Goal: Check status: Check status

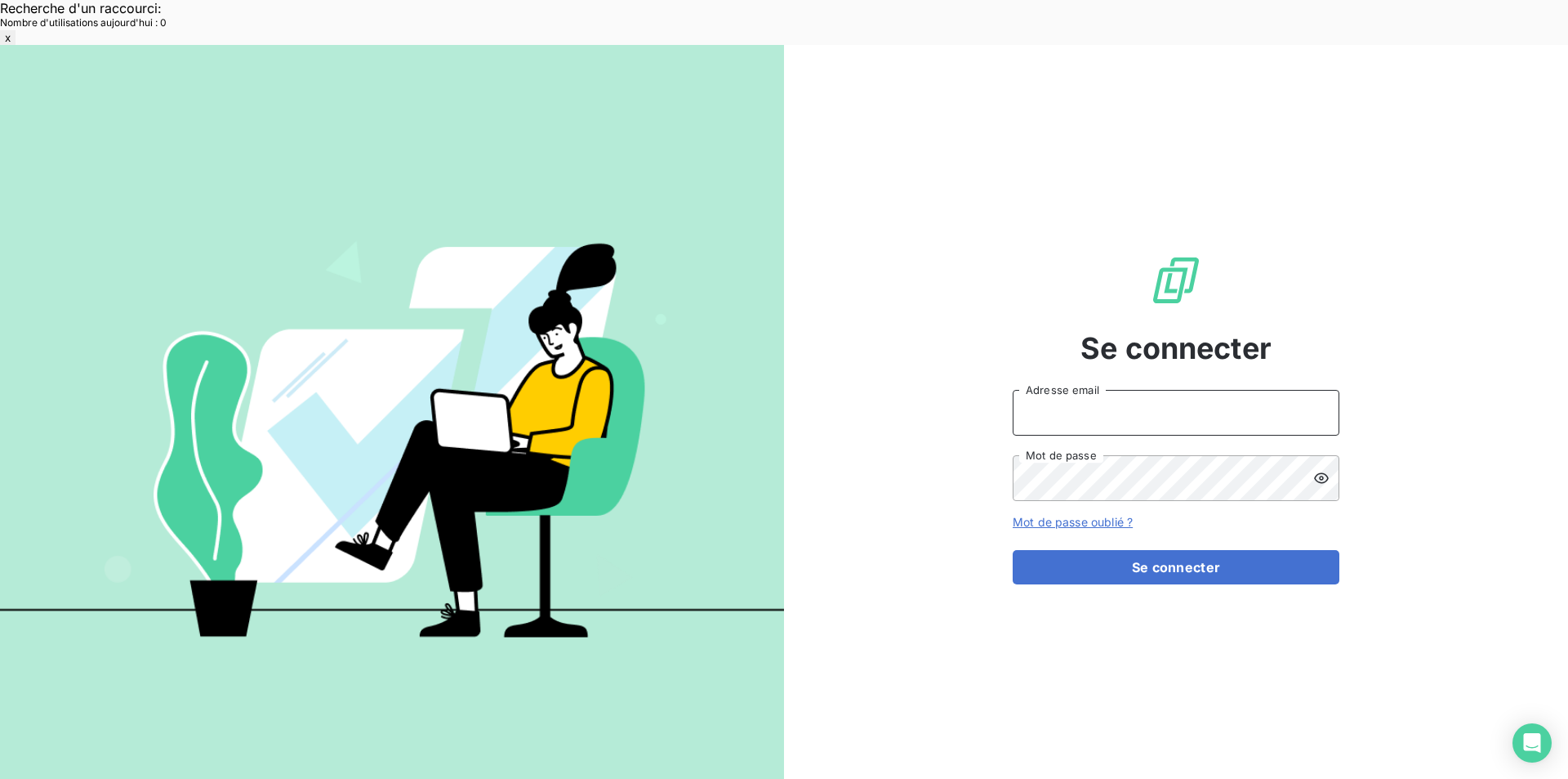
type input "[EMAIL_ADDRESS][DOMAIN_NAME]"
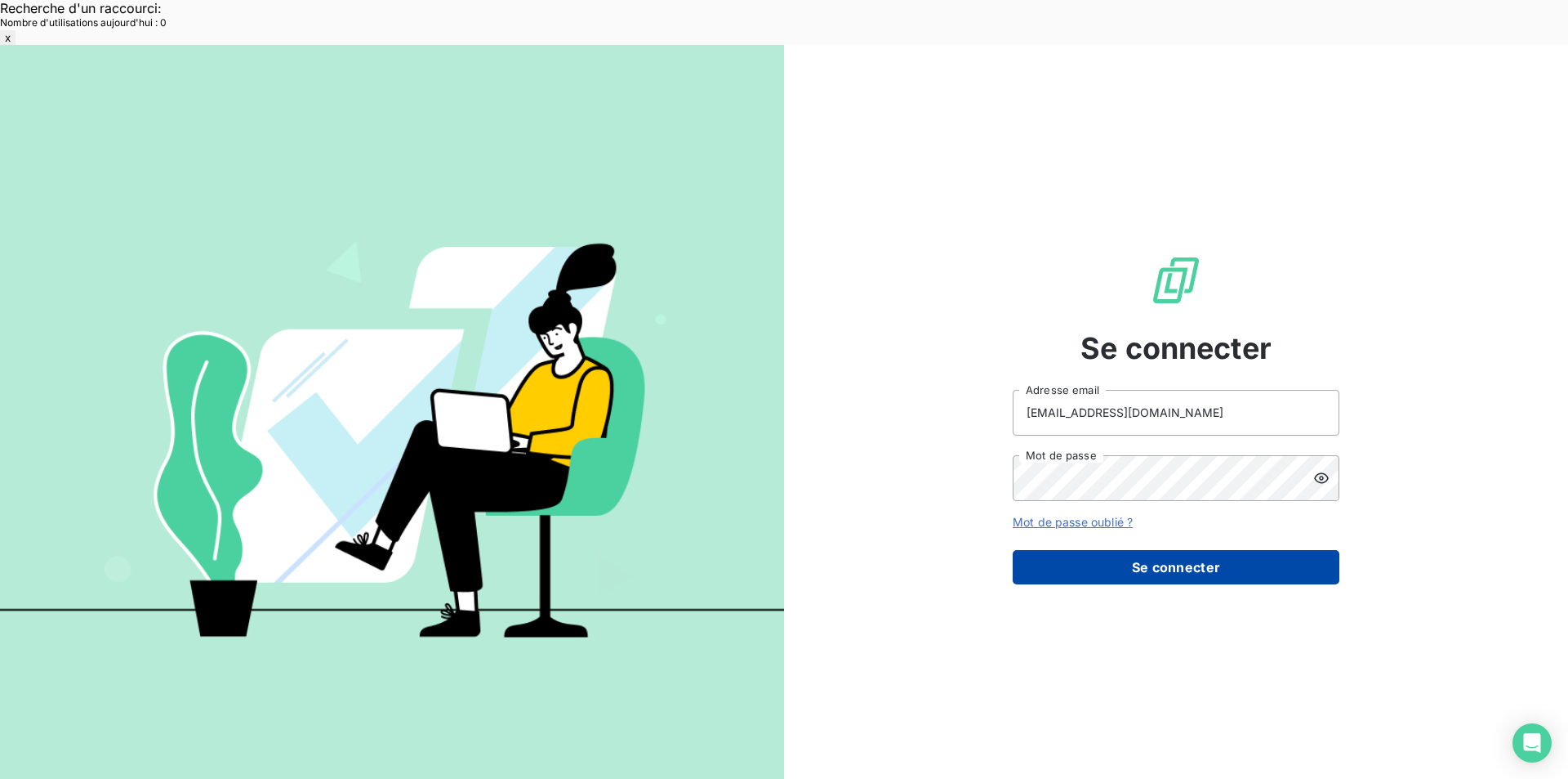
click at [1039, 550] on button "Se connecter" at bounding box center [1176, 567] width 327 height 34
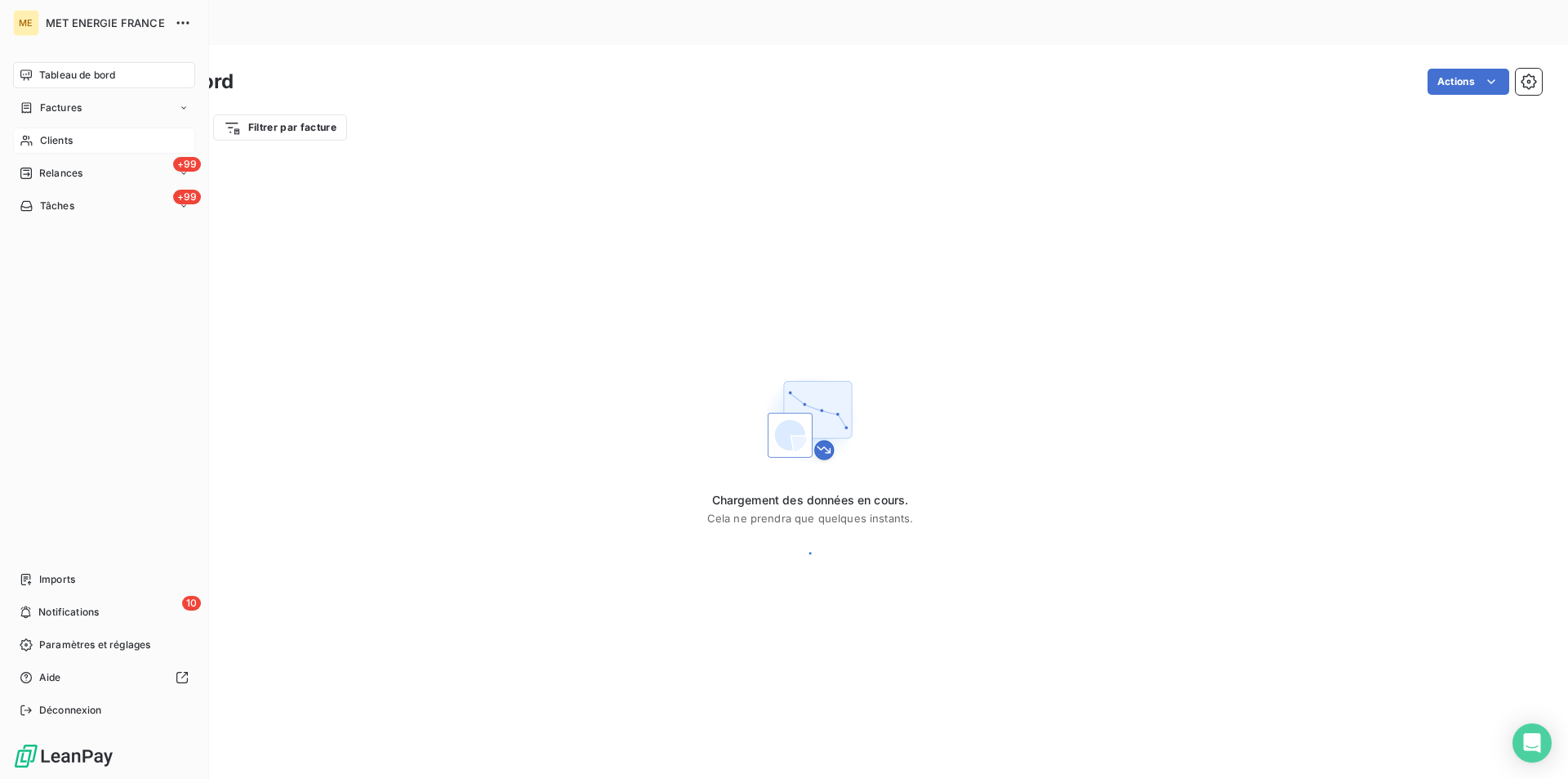
click at [59, 137] on span "Clients" at bounding box center [56, 140] width 33 height 15
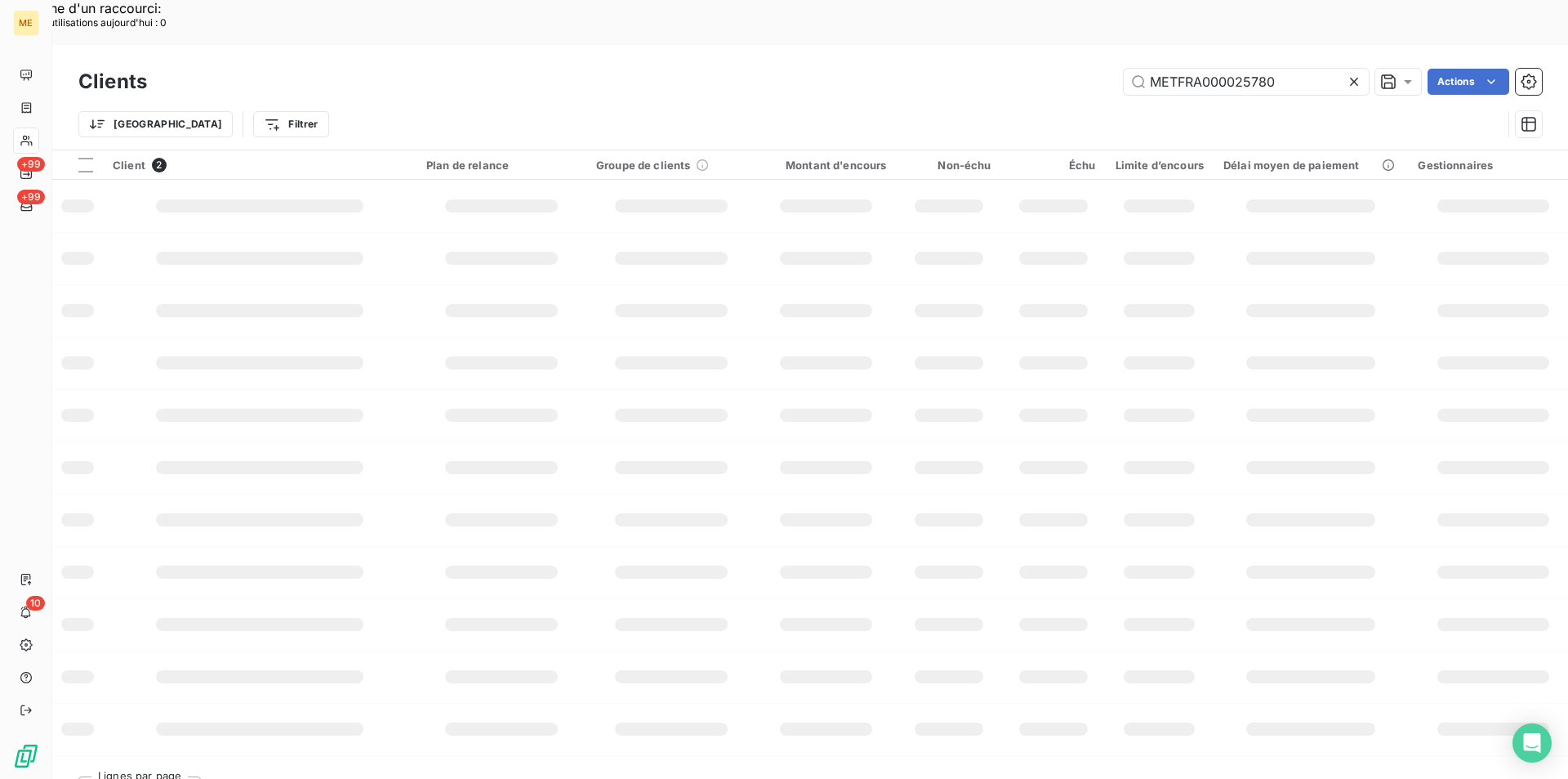
drag, startPoint x: 1291, startPoint y: 33, endPoint x: 1035, endPoint y: 20, distance: 256.3
click at [1035, 65] on div "Clients METFRA000025780 Actions" at bounding box center [810, 82] width 1463 height 34
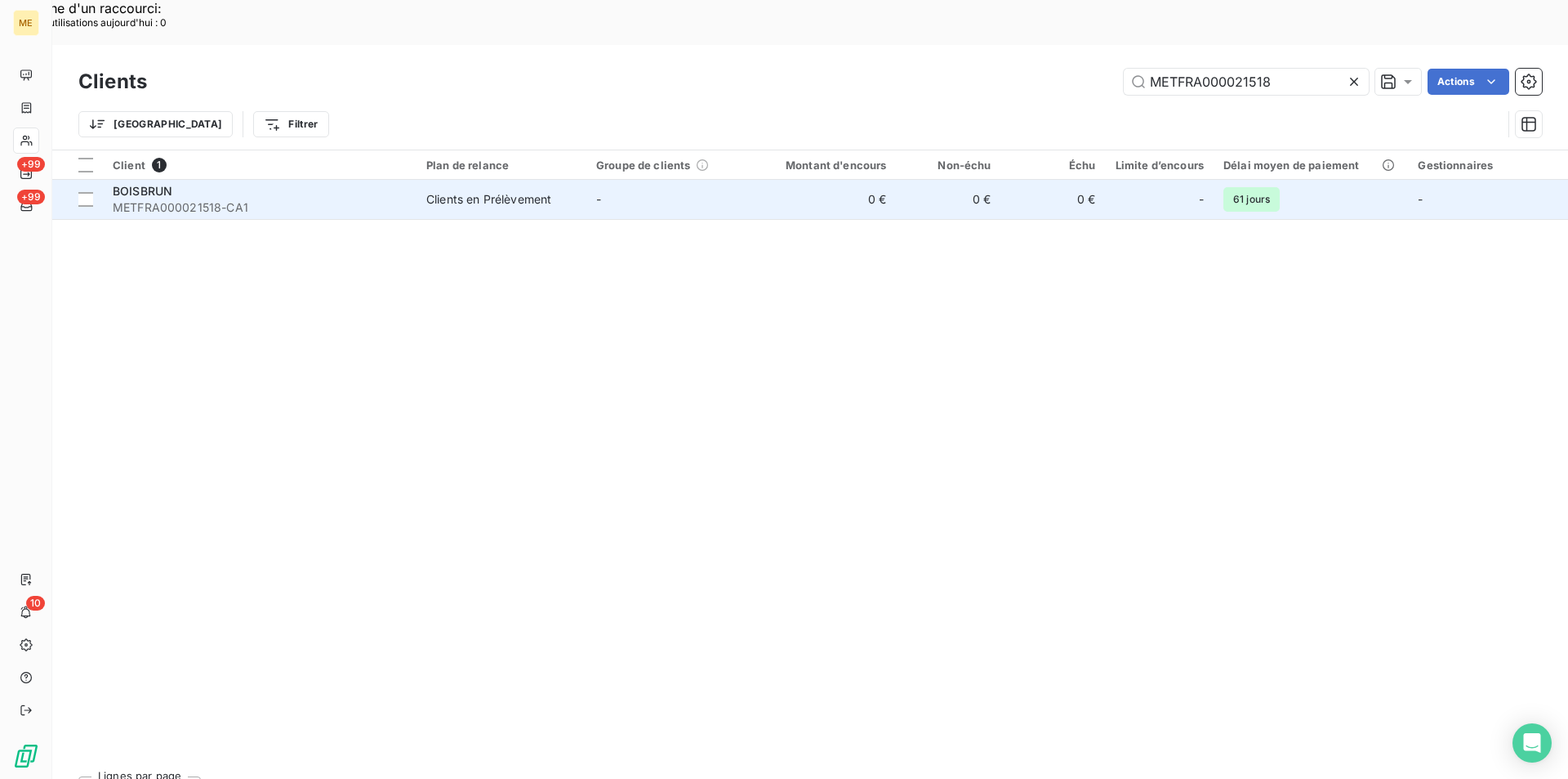
type input "METFRA000021518"
click at [347, 199] on span "METFRA000021518-CA1" at bounding box center [259, 207] width 294 height 16
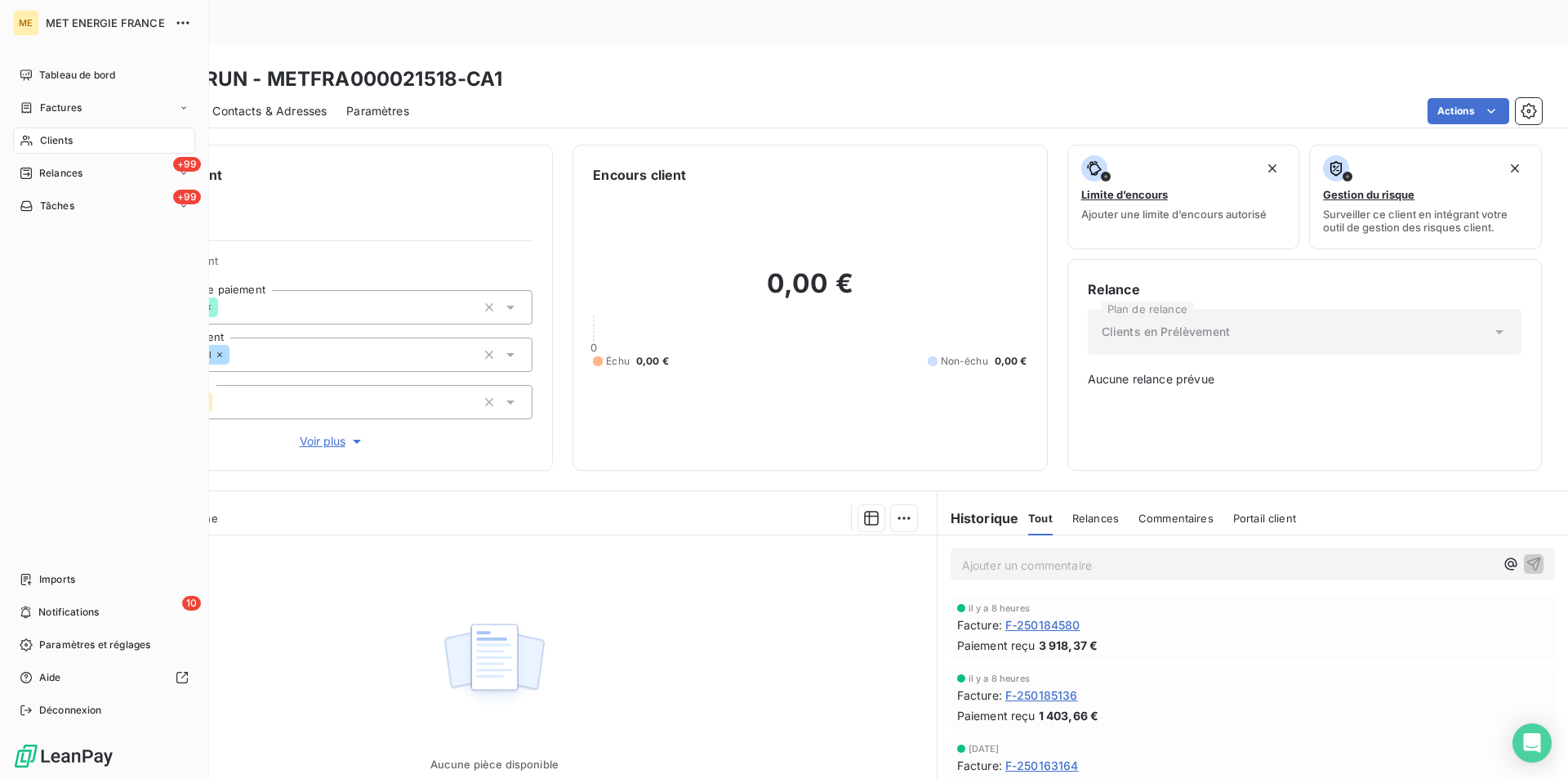
click at [63, 137] on span "Clients" at bounding box center [56, 140] width 33 height 15
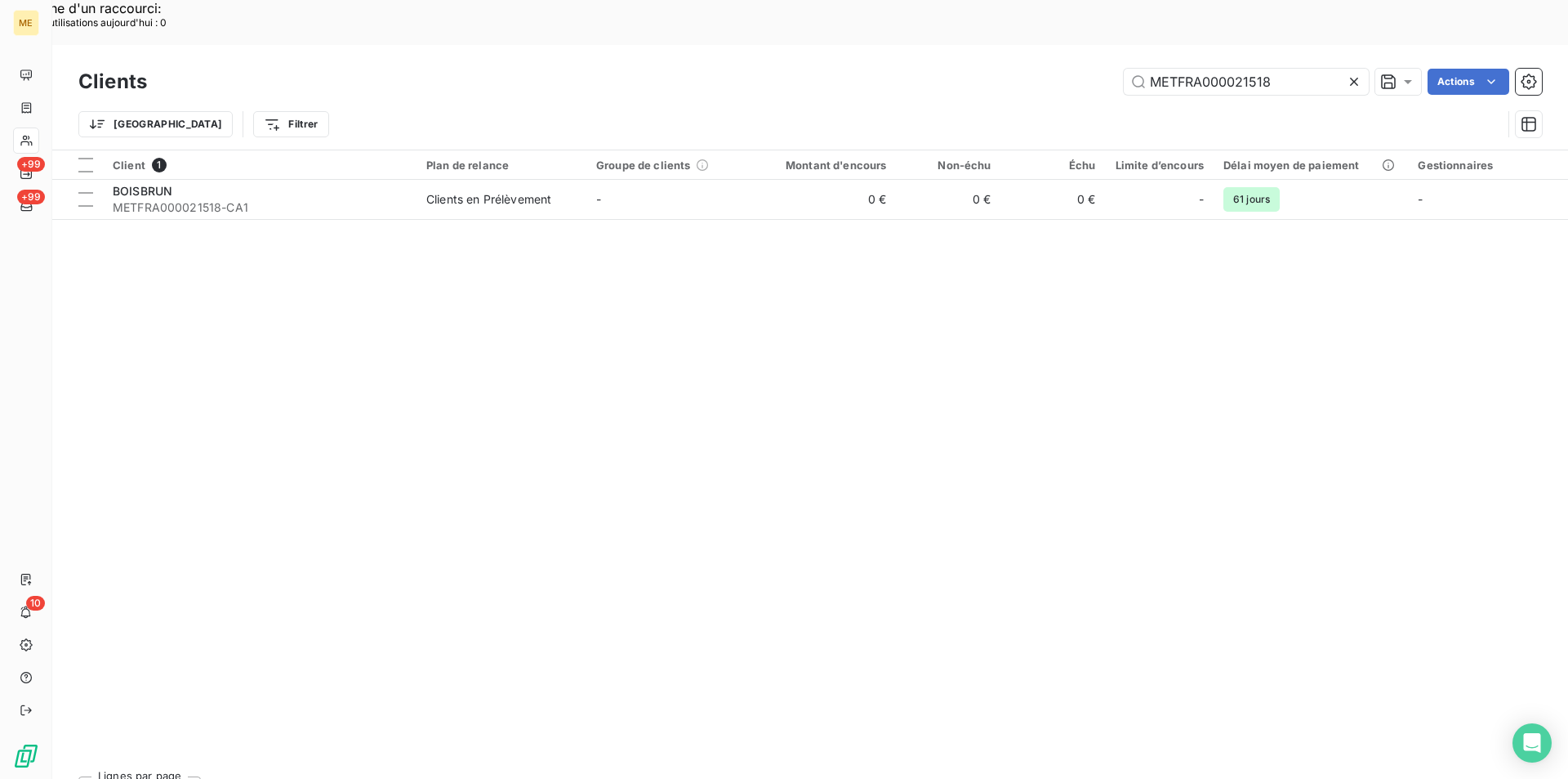
drag, startPoint x: 1289, startPoint y: 38, endPoint x: 1109, endPoint y: 45, distance: 180.1
click at [1109, 69] on div "METFRA000021518 Actions" at bounding box center [853, 82] width 1375 height 26
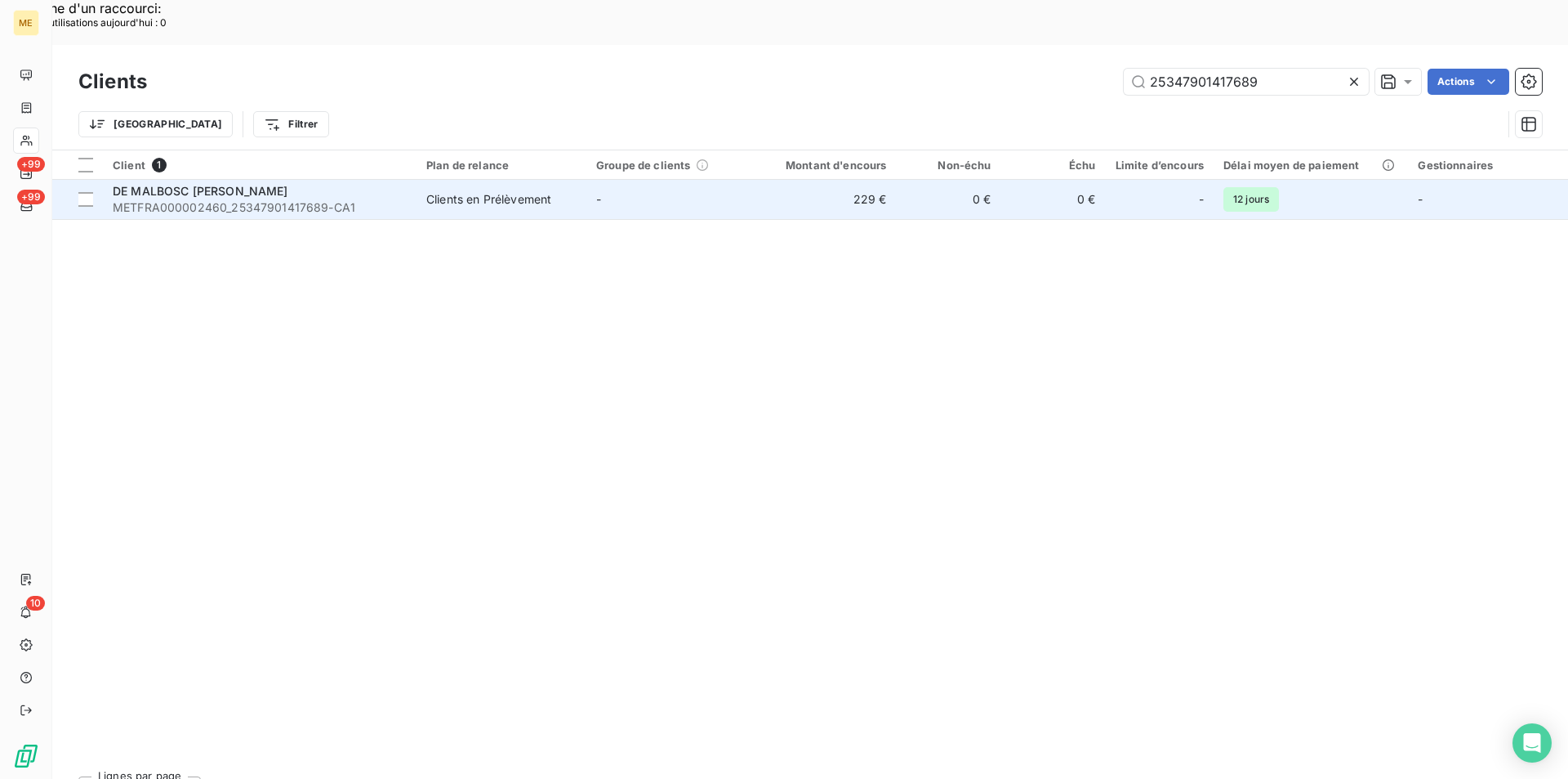
type input "25347901417689"
click at [330, 199] on span "METFRA000002460_25347901417689-CA1" at bounding box center [259, 207] width 294 height 16
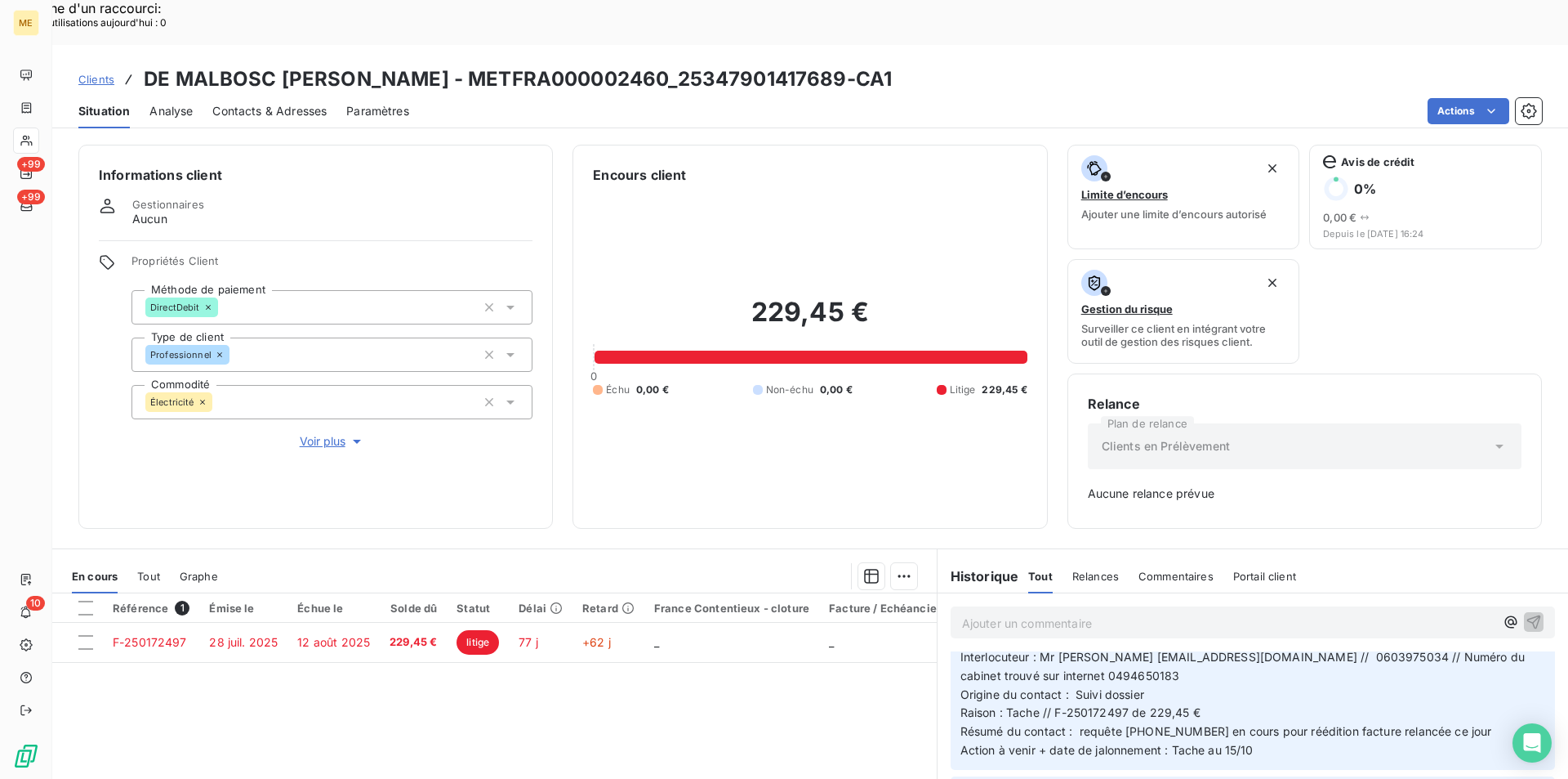
scroll to position [82, 0]
